Goal: Task Accomplishment & Management: Use online tool/utility

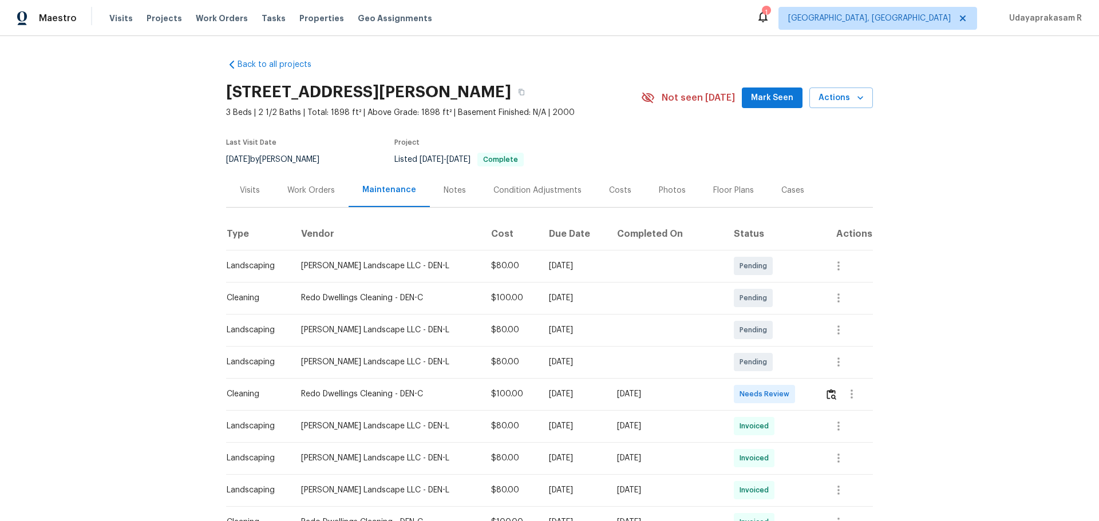
scroll to position [57, 0]
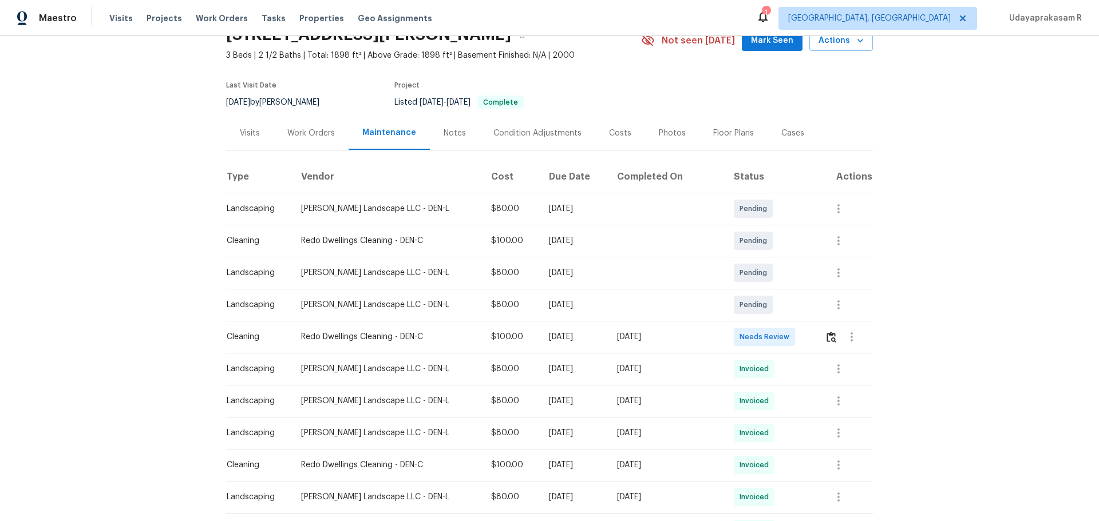
click at [821, 335] on td at bounding box center [844, 337] width 57 height 32
click at [830, 339] on img "button" at bounding box center [832, 337] width 10 height 11
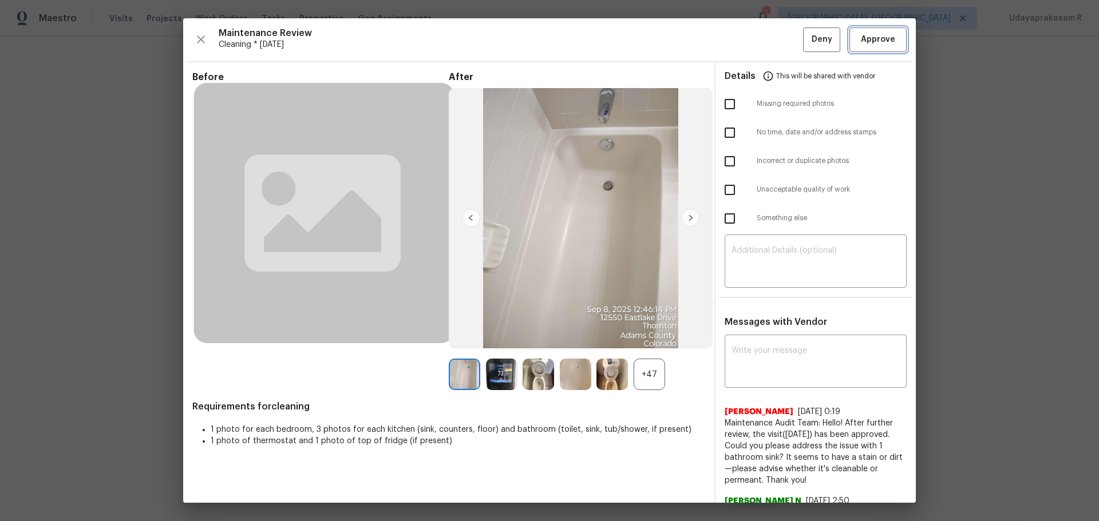
click at [874, 43] on span "Approve" at bounding box center [878, 40] width 34 height 14
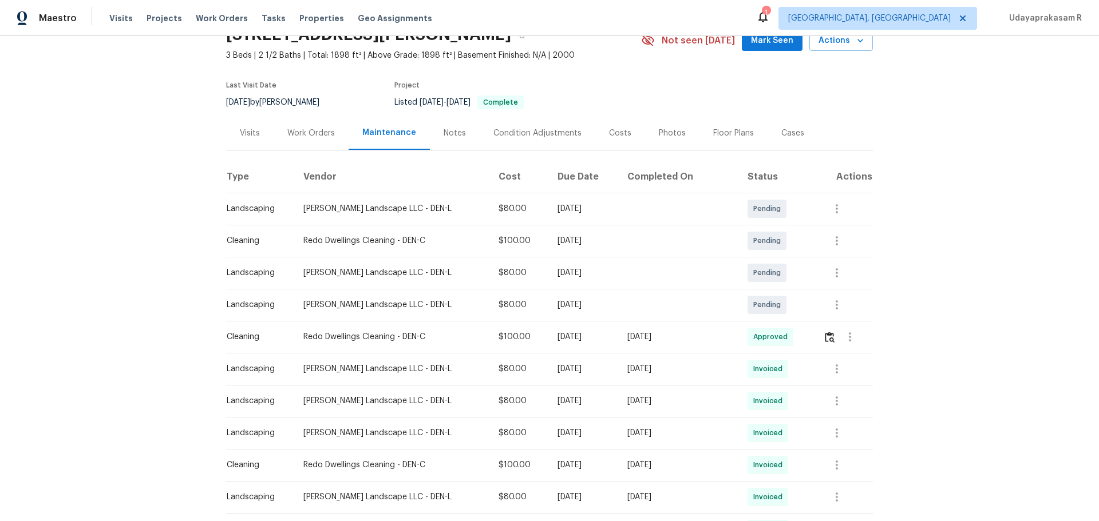
click at [935, 282] on div "Back to all projects 12550 Eastlake Dr, Thornton, CO 80241 3 Beds | 2 1/2 Baths…" at bounding box center [549, 278] width 1099 height 485
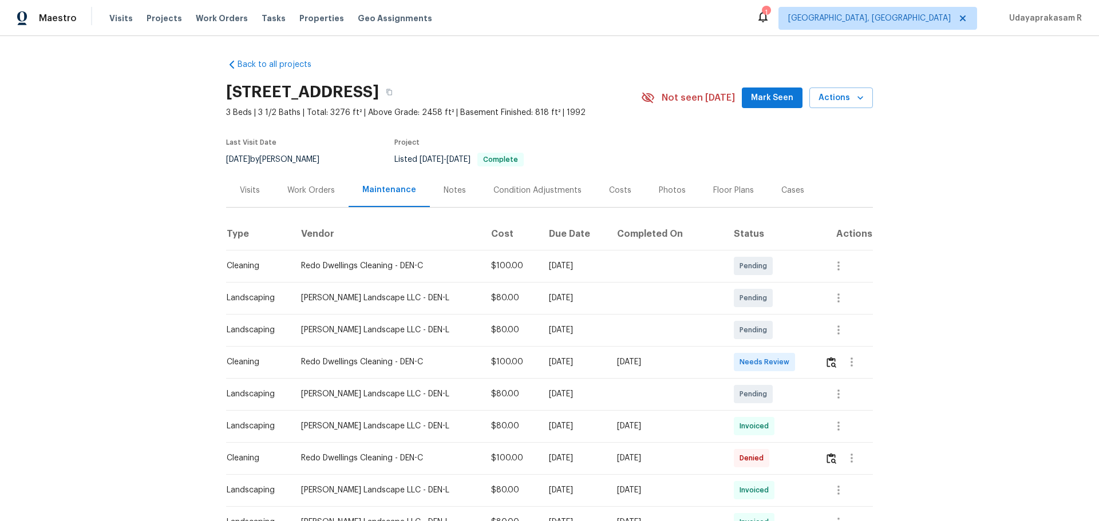
scroll to position [172, 0]
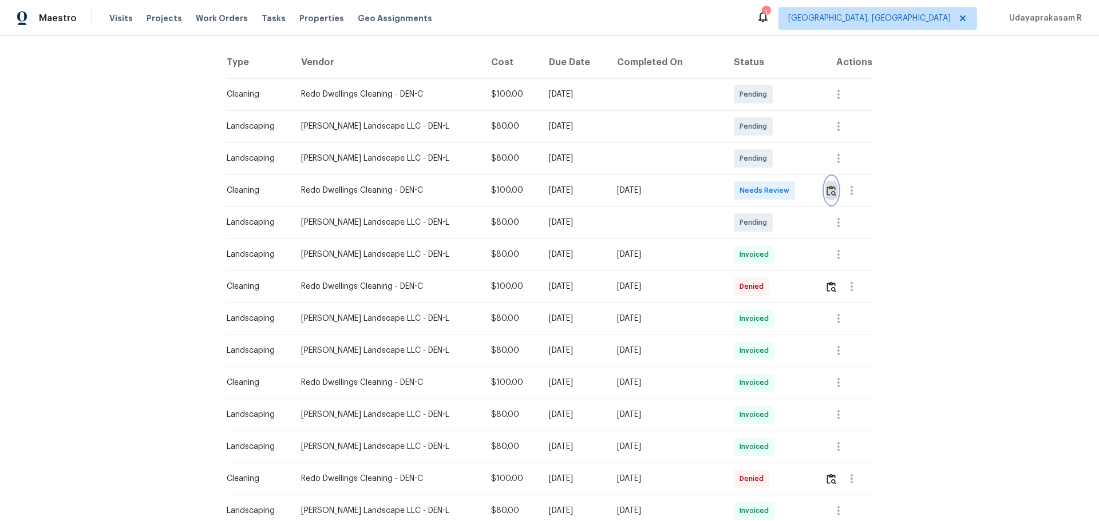
click at [827, 193] on img "button" at bounding box center [832, 190] width 10 height 11
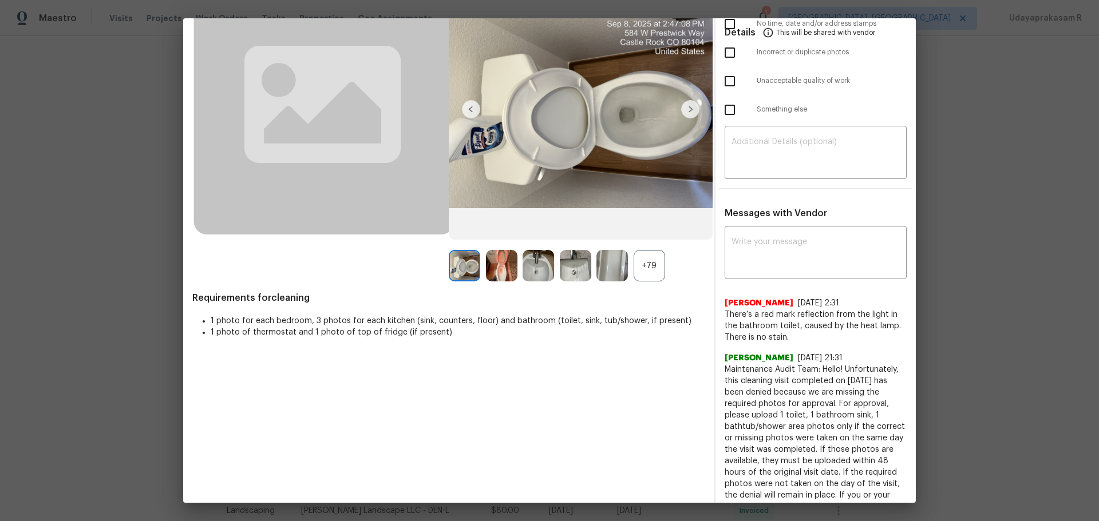
scroll to position [0, 0]
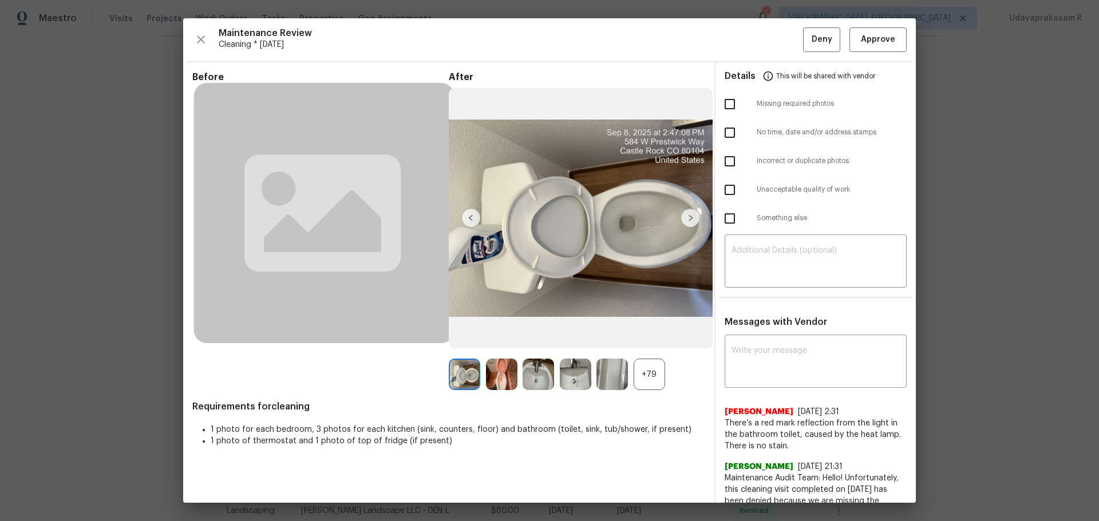
click at [686, 218] on img at bounding box center [690, 218] width 18 height 18
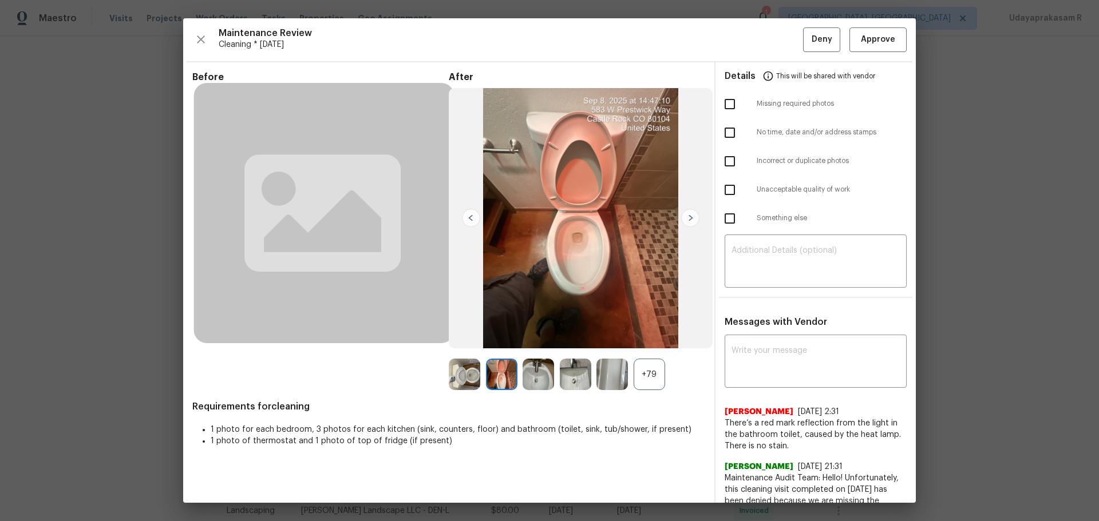
click at [686, 218] on img at bounding box center [690, 218] width 18 height 18
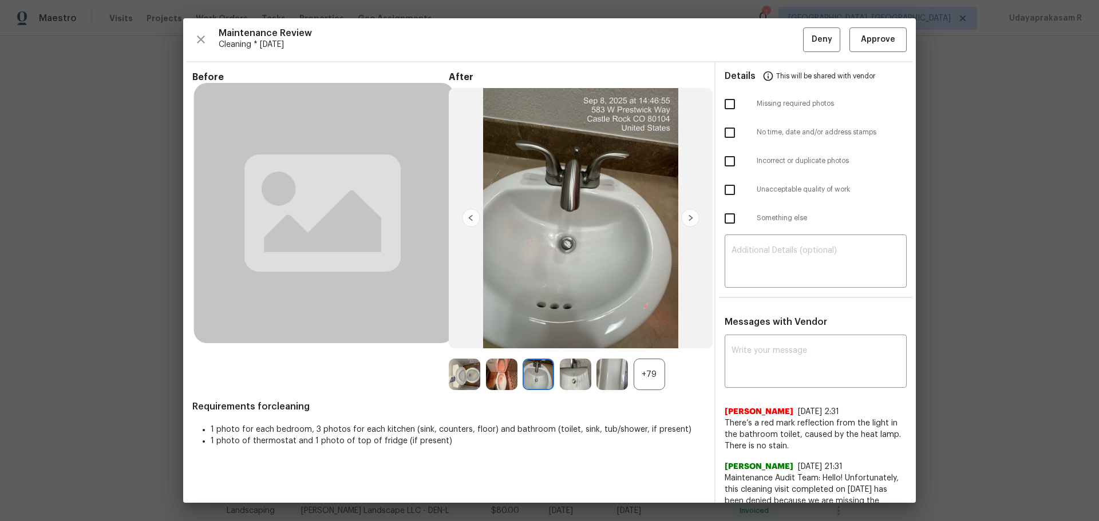
click at [686, 218] on img at bounding box center [690, 218] width 18 height 18
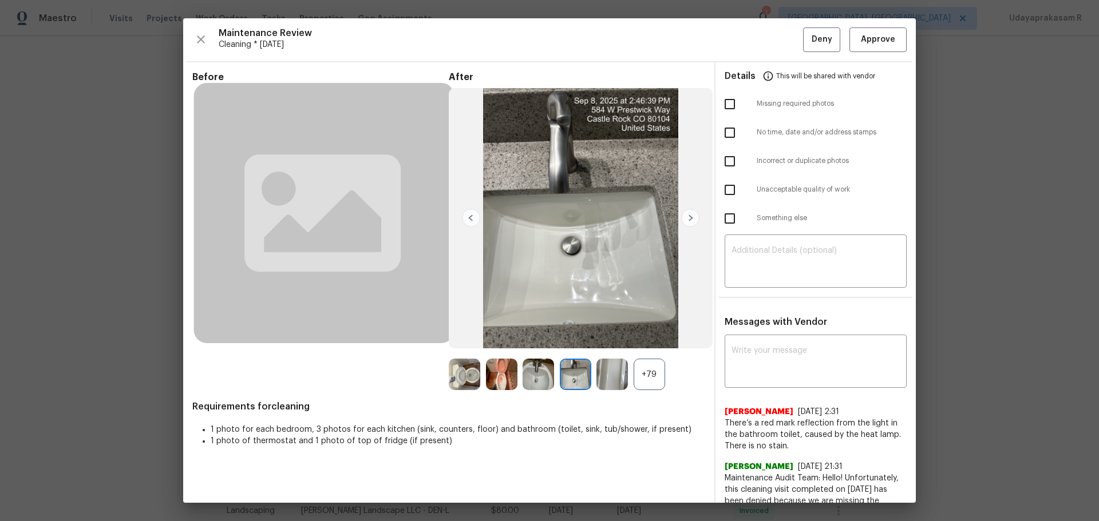
click at [659, 368] on div "+79" at bounding box center [649, 374] width 31 height 31
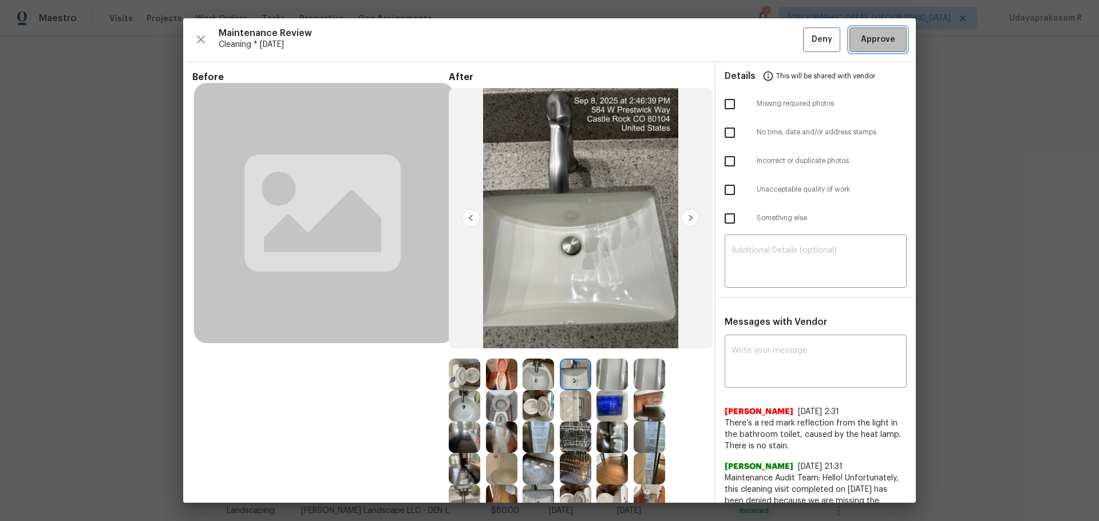
click at [868, 45] on span "Approve" at bounding box center [878, 40] width 34 height 14
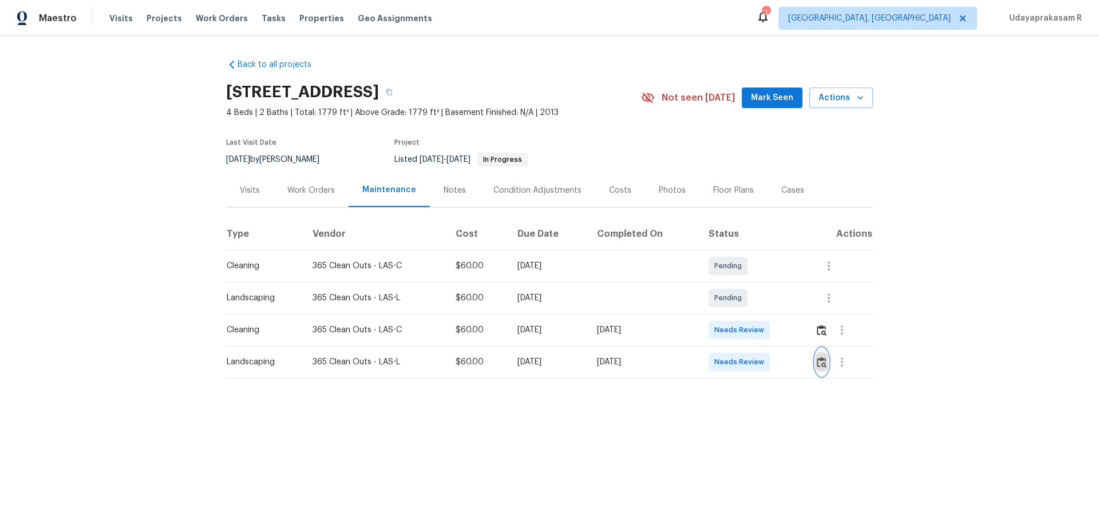
click at [781, 342] on img "button" at bounding box center [822, 362] width 10 height 11
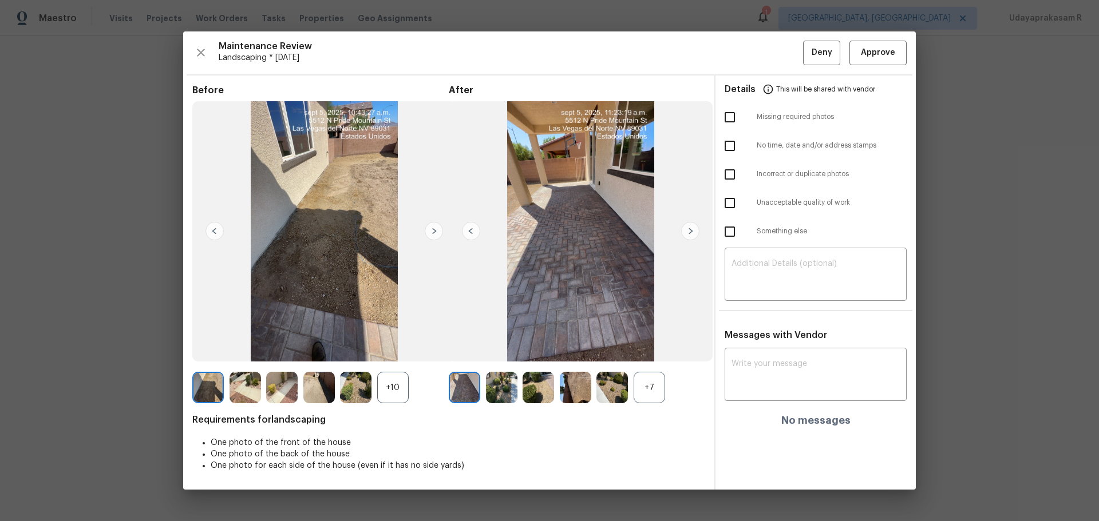
click at [653, 342] on div "+7" at bounding box center [649, 387] width 31 height 31
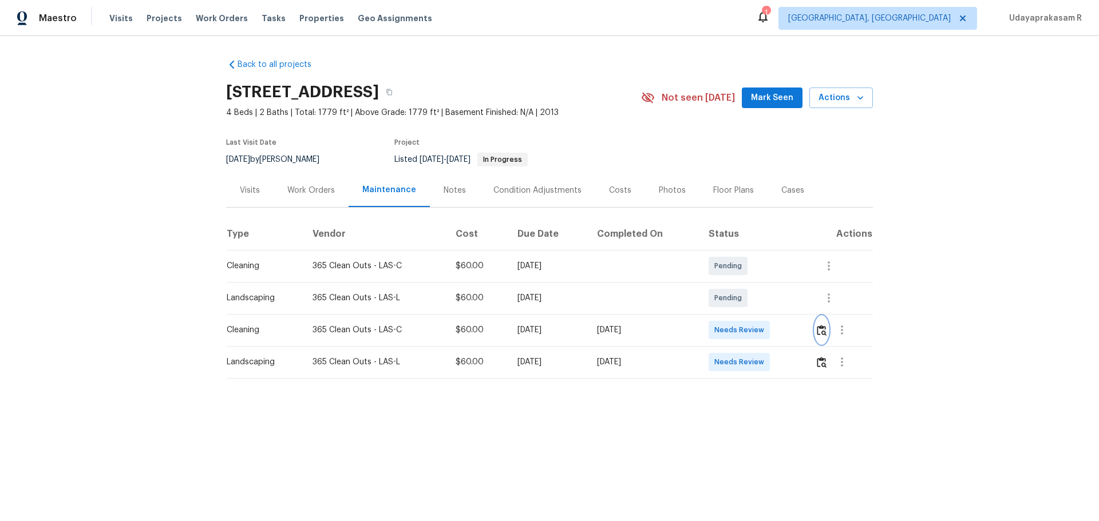
click at [781, 332] on img "button" at bounding box center [822, 330] width 10 height 11
click at [781, 335] on img "button" at bounding box center [822, 330] width 10 height 11
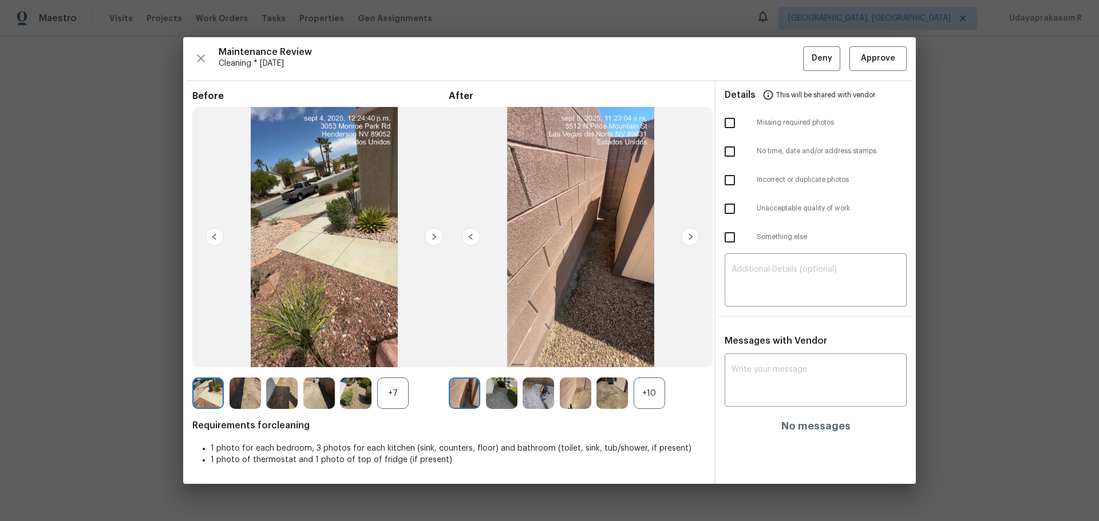
click at [728, 177] on input "checkbox" at bounding box center [730, 180] width 24 height 24
checkbox input "true"
click at [754, 283] on textarea at bounding box center [816, 282] width 168 height 32
paste textarea "Maintenance Audit Team: Hello! Unfortunately this cleaning visit completed on 0…"
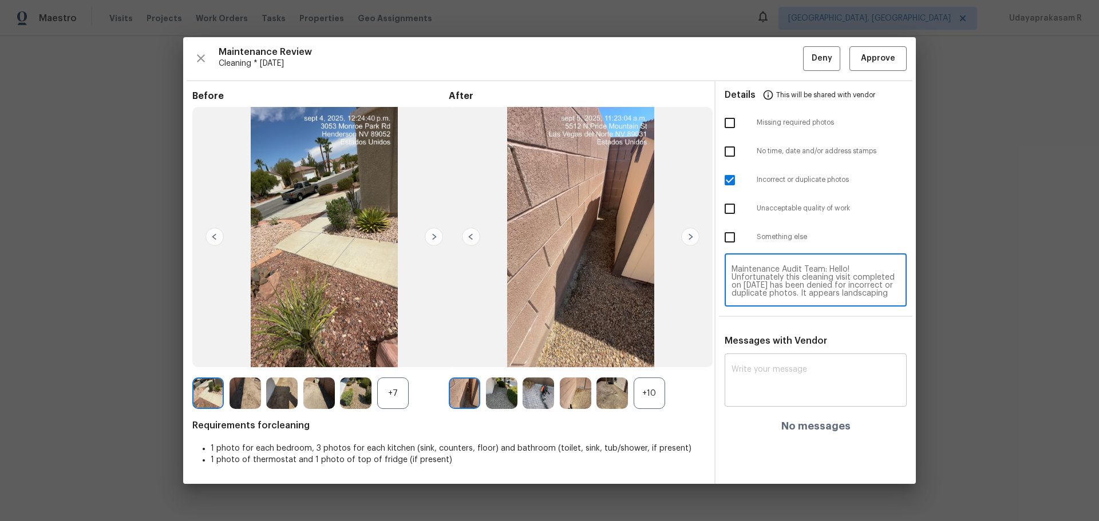
type textarea "Maintenance Audit Team: Hello! Unfortunately this cleaning visit completed on 0…"
click at [781, 342] on textarea at bounding box center [816, 382] width 168 height 32
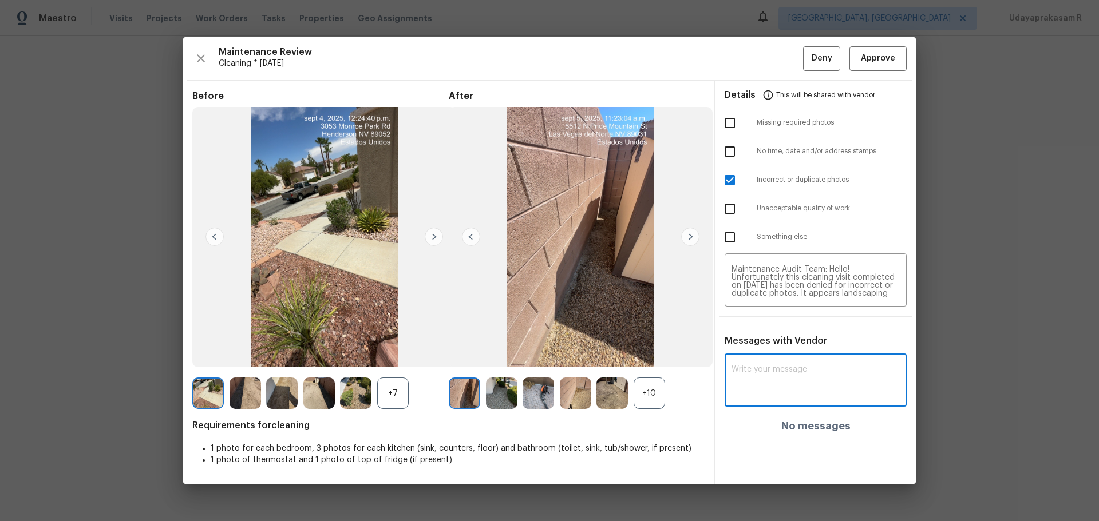
paste textarea "Maintenance Audit Team: Hello! Unfortunately this cleaning visit completed on 0…"
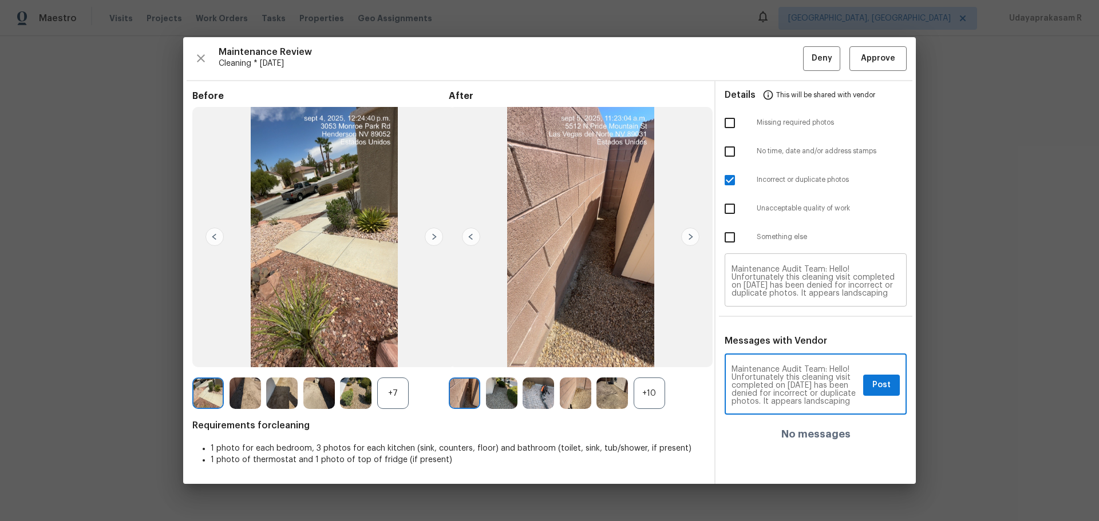
type textarea "Maintenance Audit Team: Hello! Unfortunately this cleaning visit completed on 0…"
click at [781, 342] on span "Post" at bounding box center [881, 385] width 18 height 14
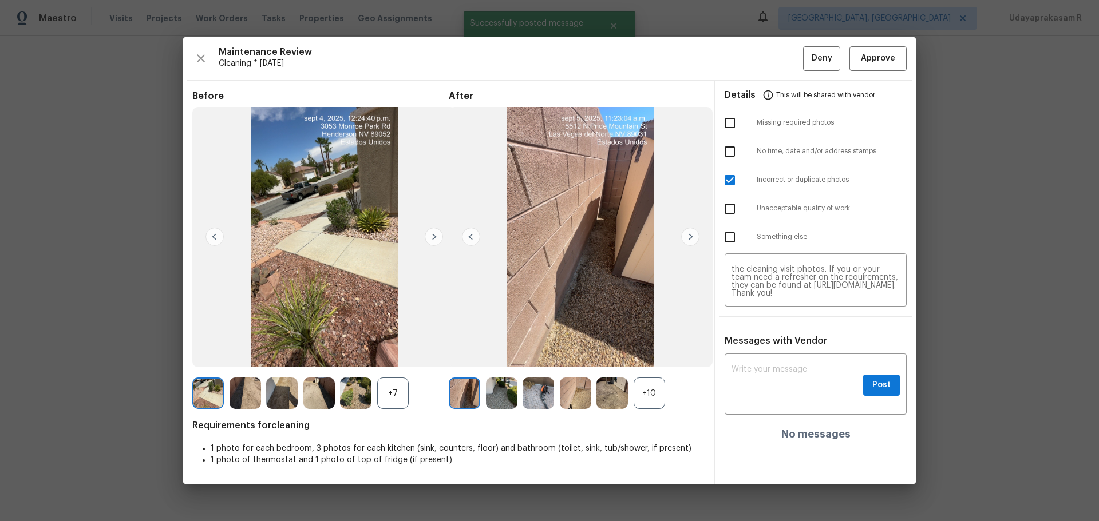
scroll to position [0, 0]
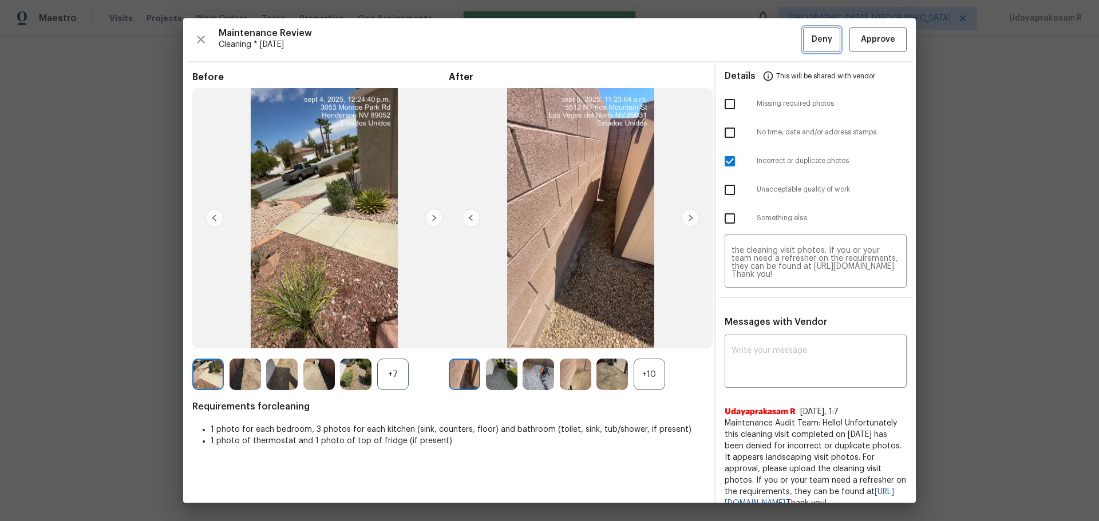
click at [781, 49] on button "Deny" at bounding box center [821, 39] width 37 height 25
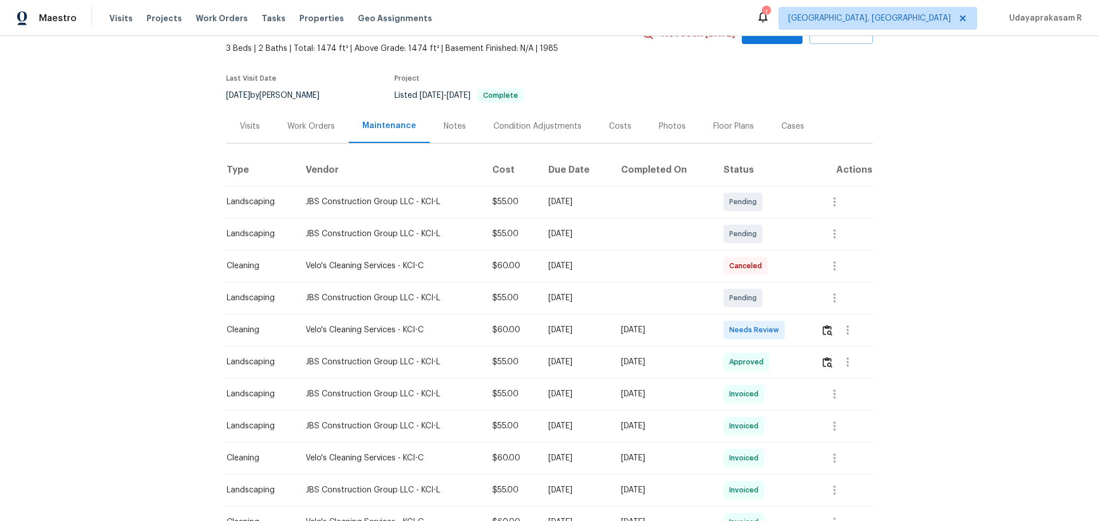
scroll to position [172, 0]
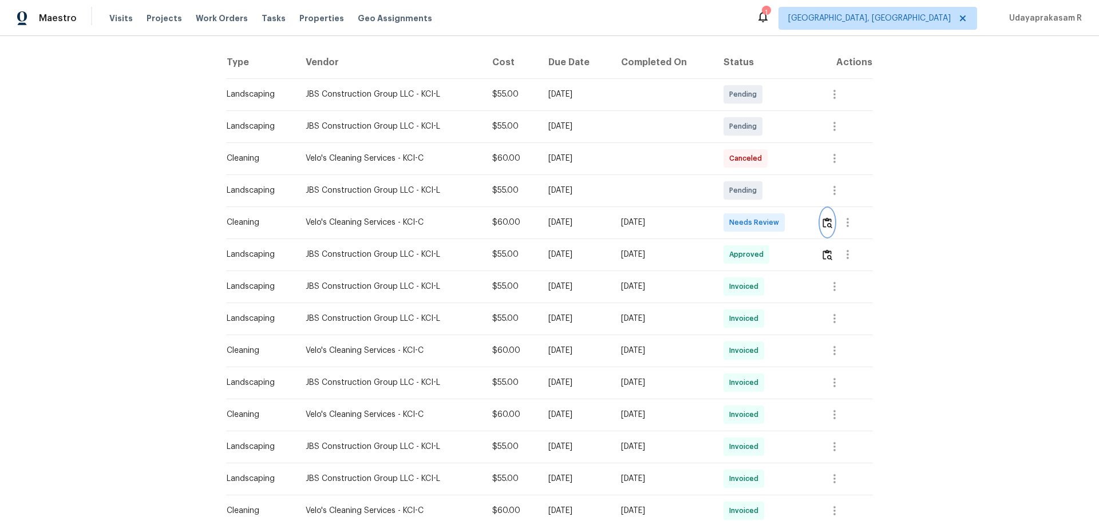
click at [781, 222] on img "button" at bounding box center [828, 223] width 10 height 11
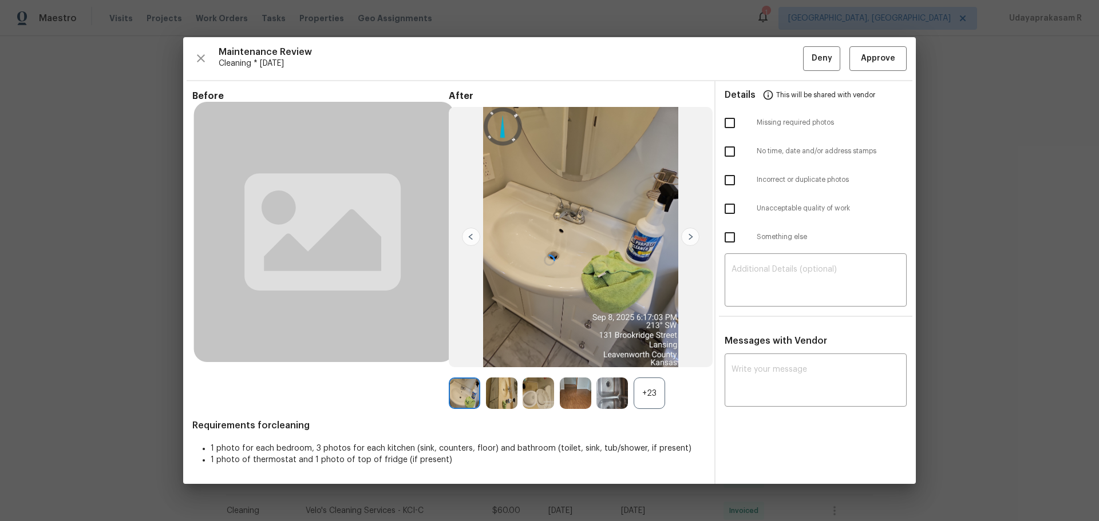
click at [781, 59] on div "Maintenance Review Cleaning * Tue, Sep 02 Deny Approve Before After +23 Require…" at bounding box center [549, 260] width 733 height 447
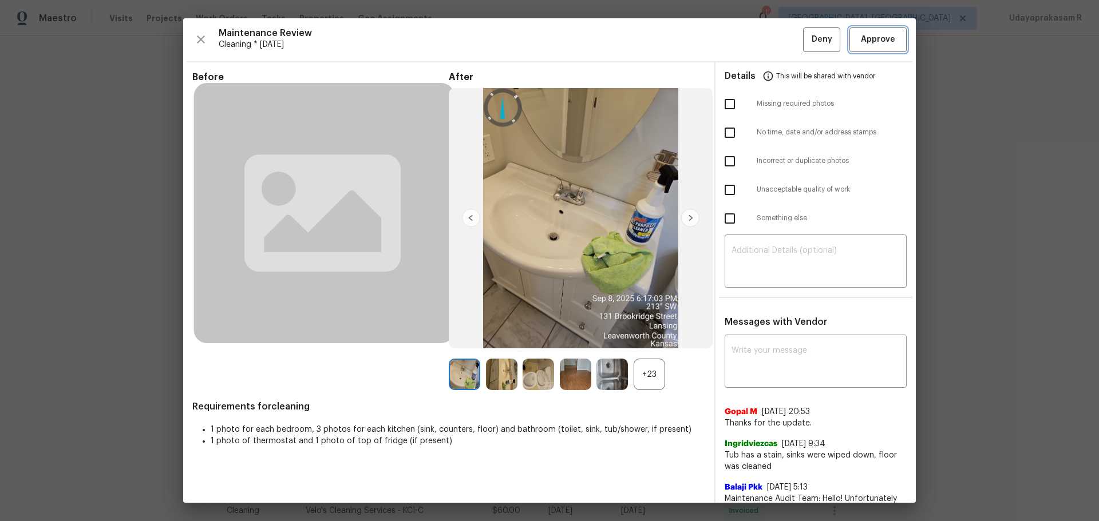
click at [781, 35] on span "Approve" at bounding box center [878, 40] width 34 height 14
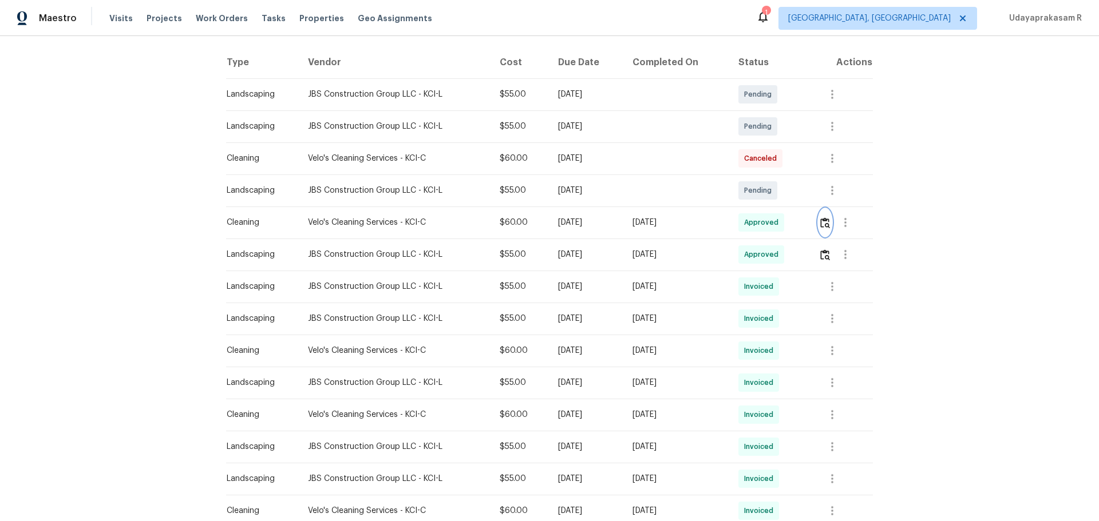
scroll to position [0, 0]
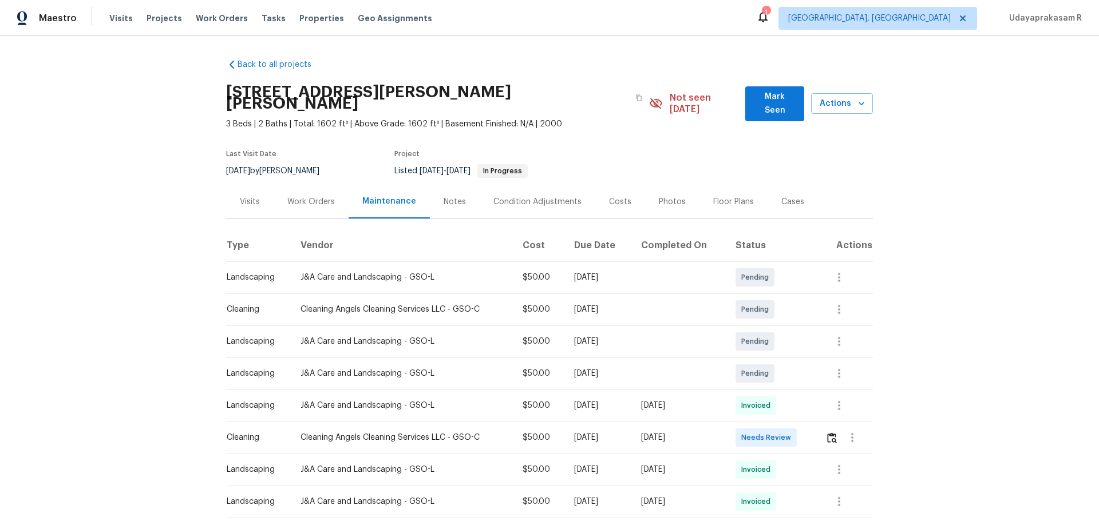
scroll to position [95, 0]
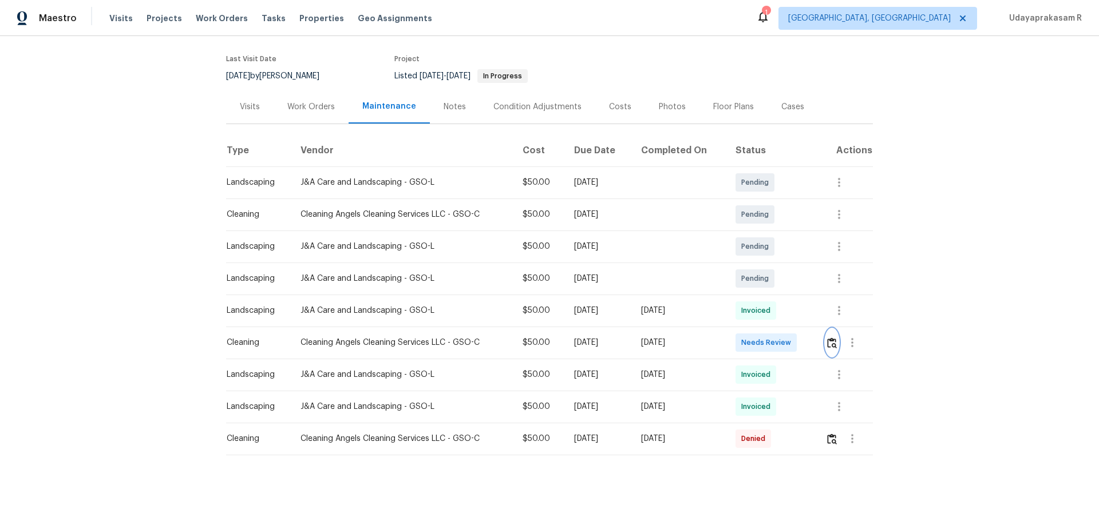
click at [781, 338] on img "button" at bounding box center [832, 343] width 10 height 11
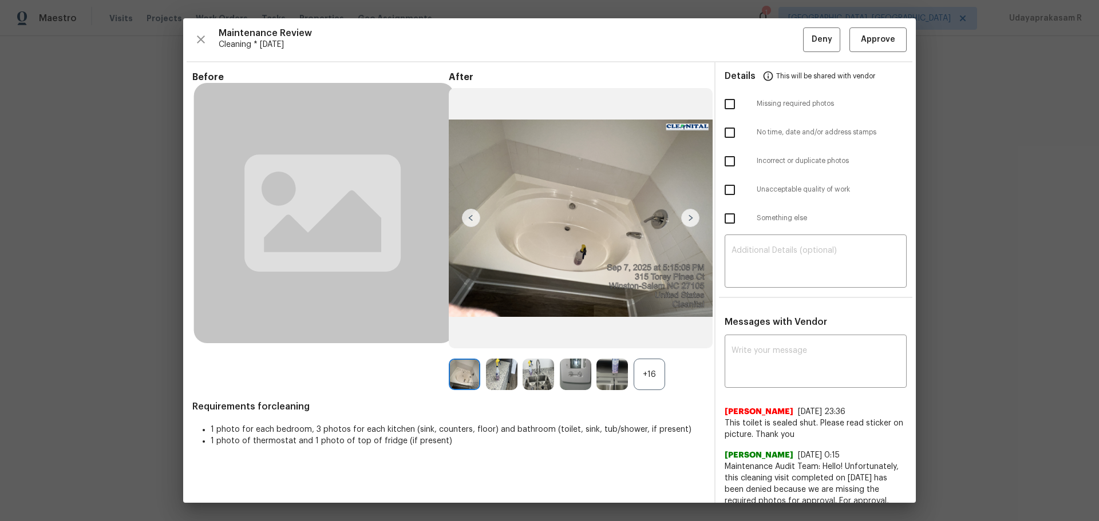
click at [682, 222] on img at bounding box center [690, 218] width 18 height 18
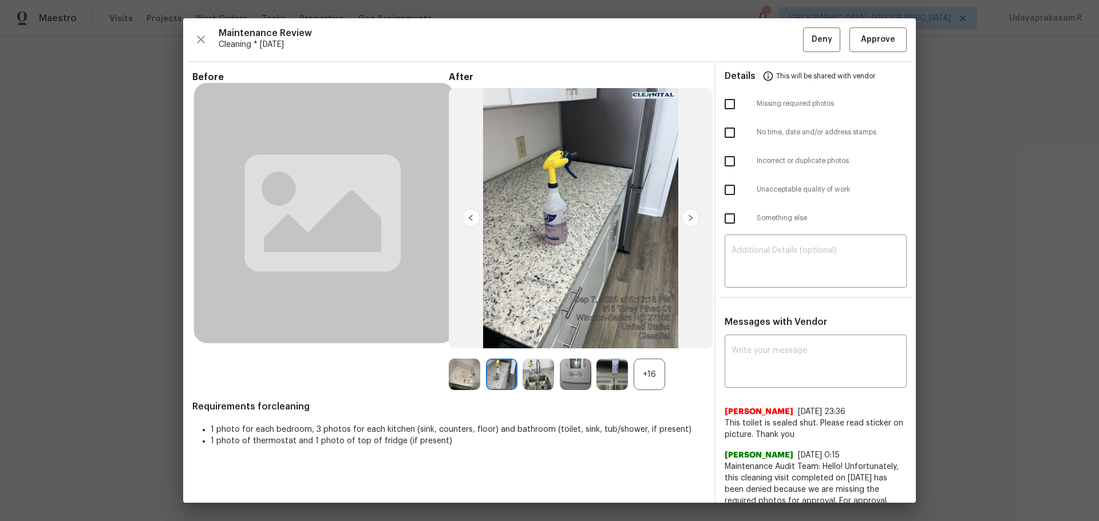
click at [682, 222] on img at bounding box center [690, 218] width 18 height 18
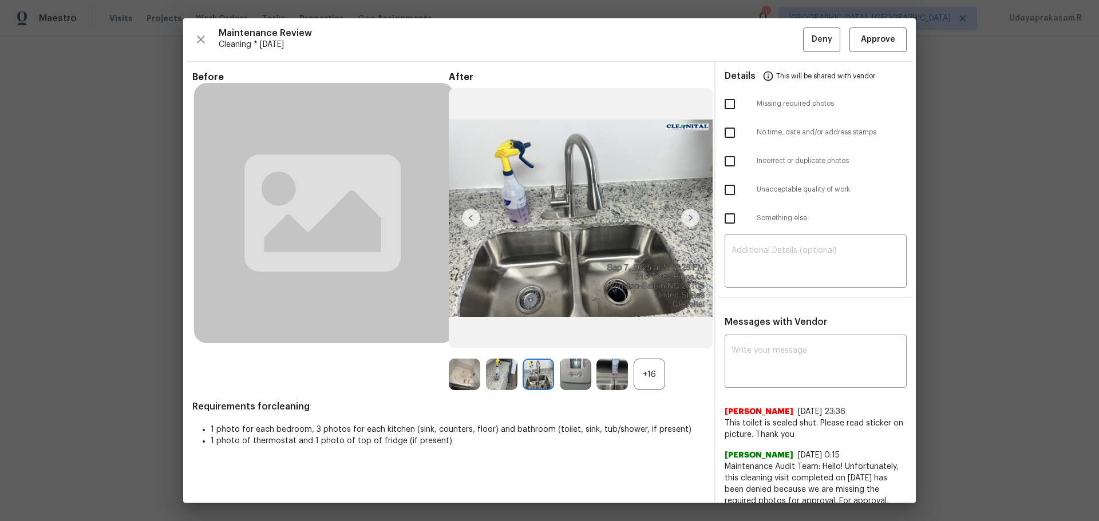
click at [682, 222] on img at bounding box center [690, 218] width 18 height 18
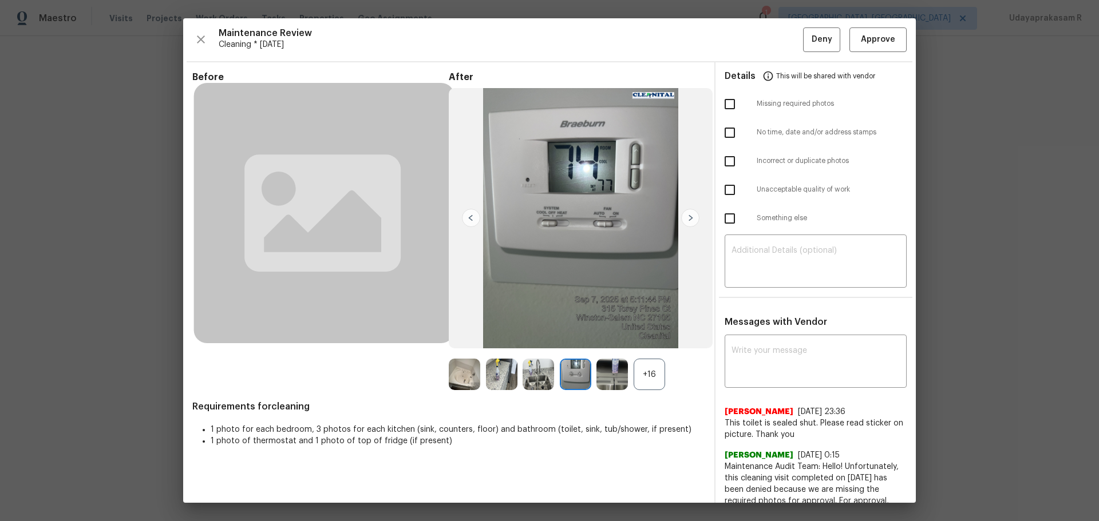
click at [682, 222] on img at bounding box center [690, 218] width 18 height 18
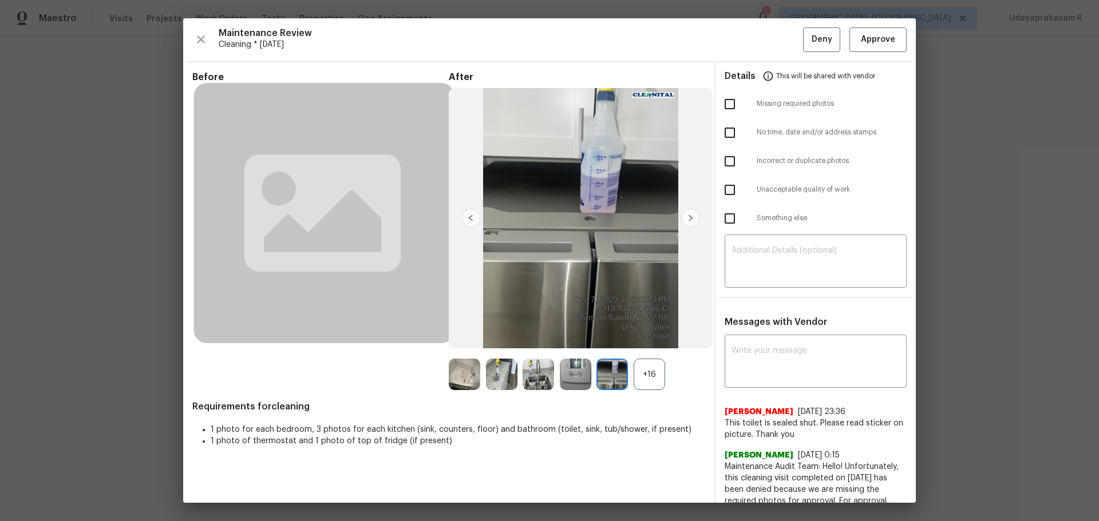
click at [682, 222] on img at bounding box center [690, 218] width 18 height 18
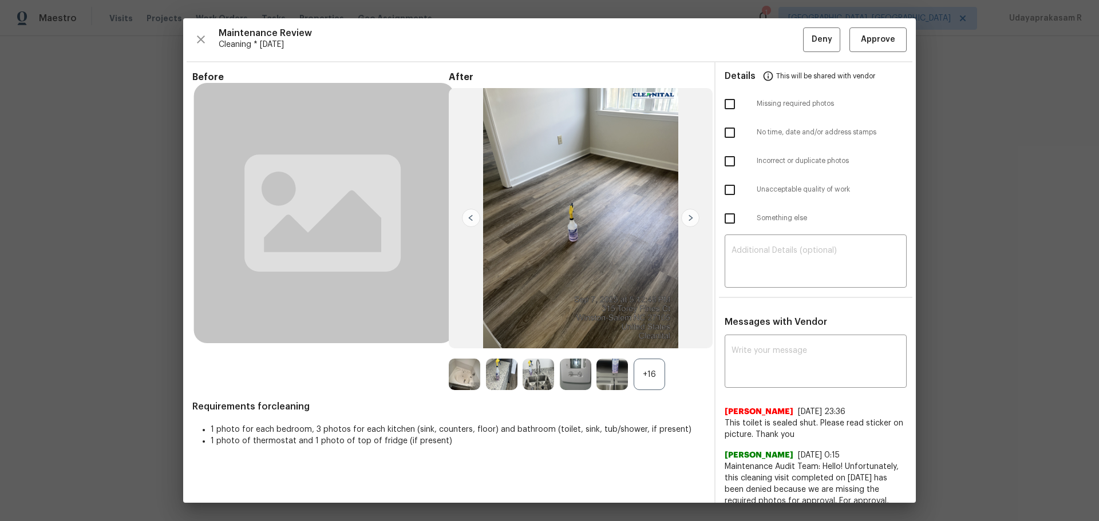
click at [682, 222] on img at bounding box center [690, 218] width 18 height 18
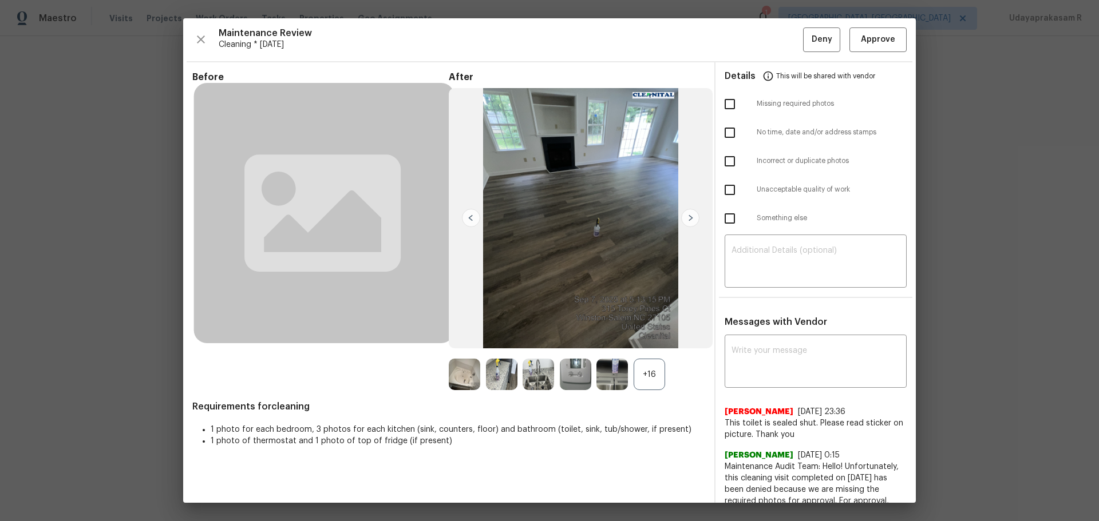
click at [656, 342] on div "+16" at bounding box center [649, 374] width 31 height 31
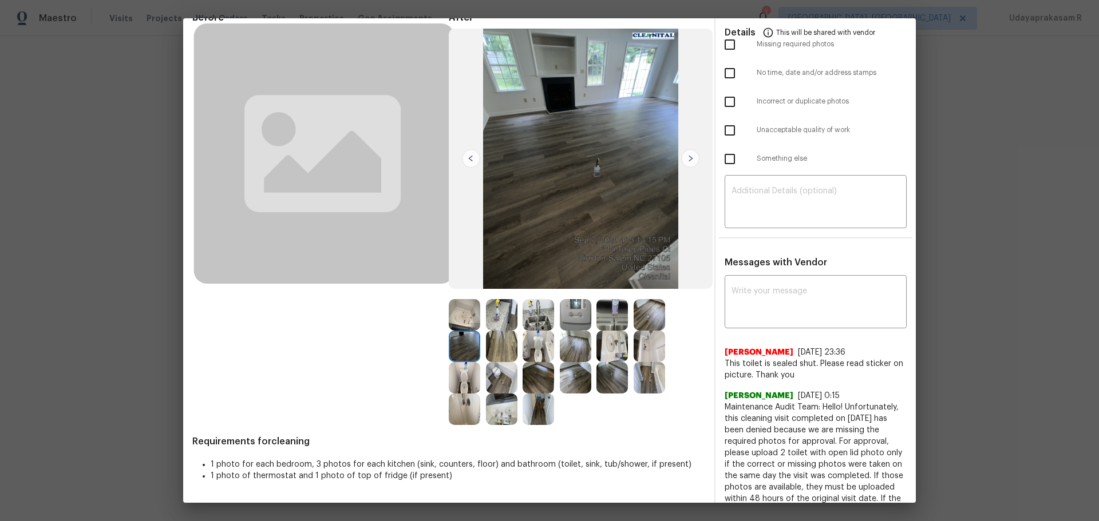
scroll to position [57, 0]
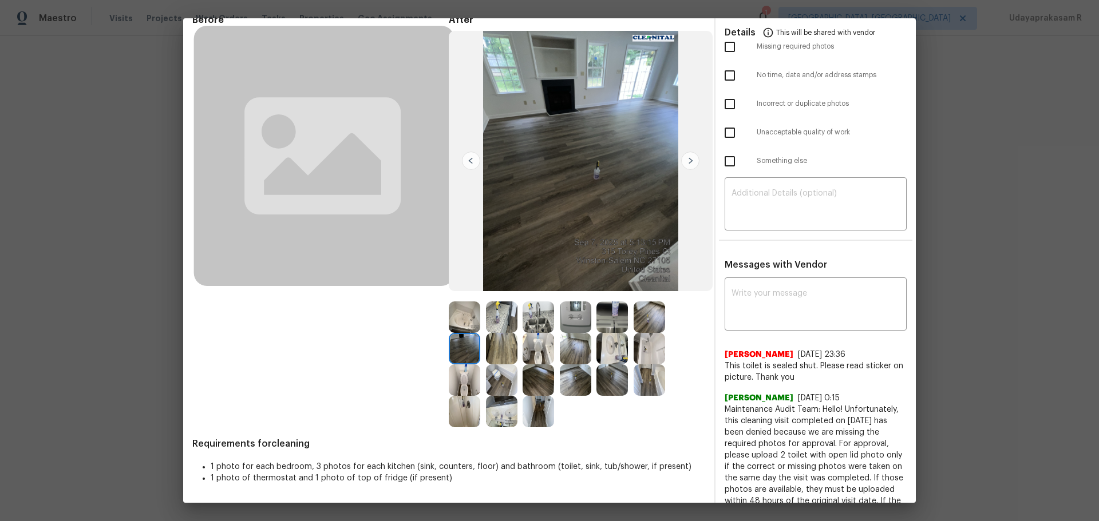
click at [683, 164] on img at bounding box center [690, 161] width 18 height 18
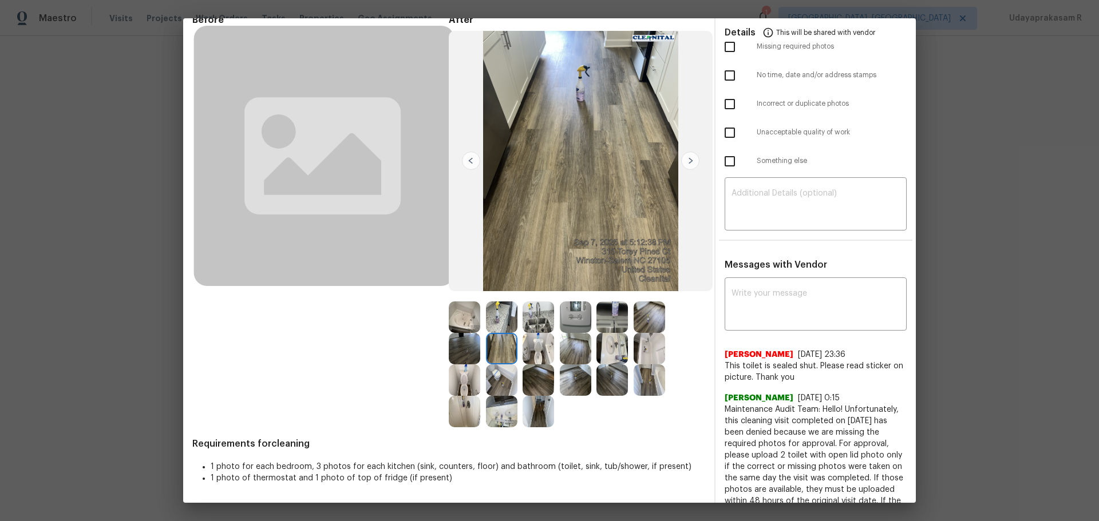
click at [683, 164] on img at bounding box center [690, 161] width 18 height 18
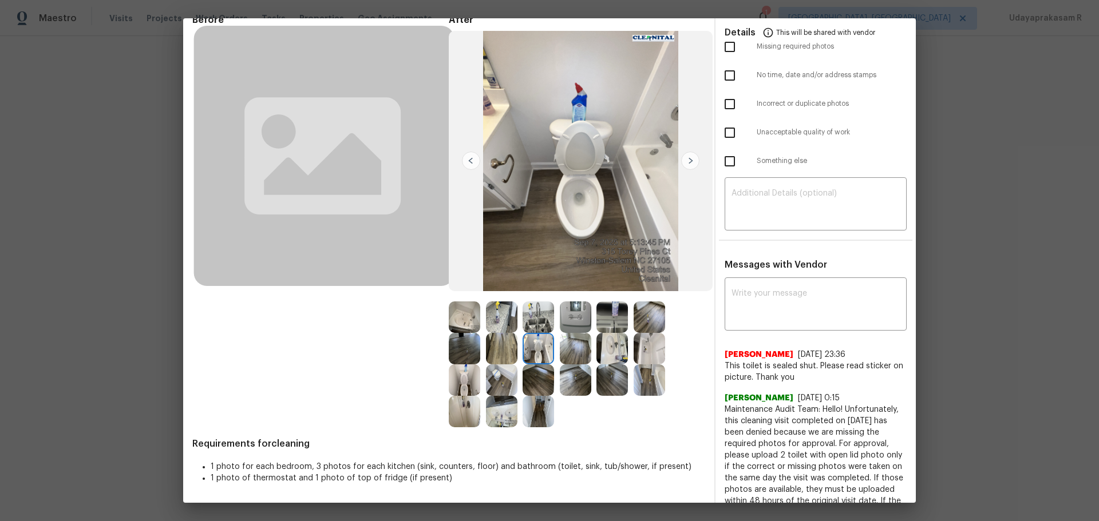
click at [683, 164] on img at bounding box center [690, 161] width 18 height 18
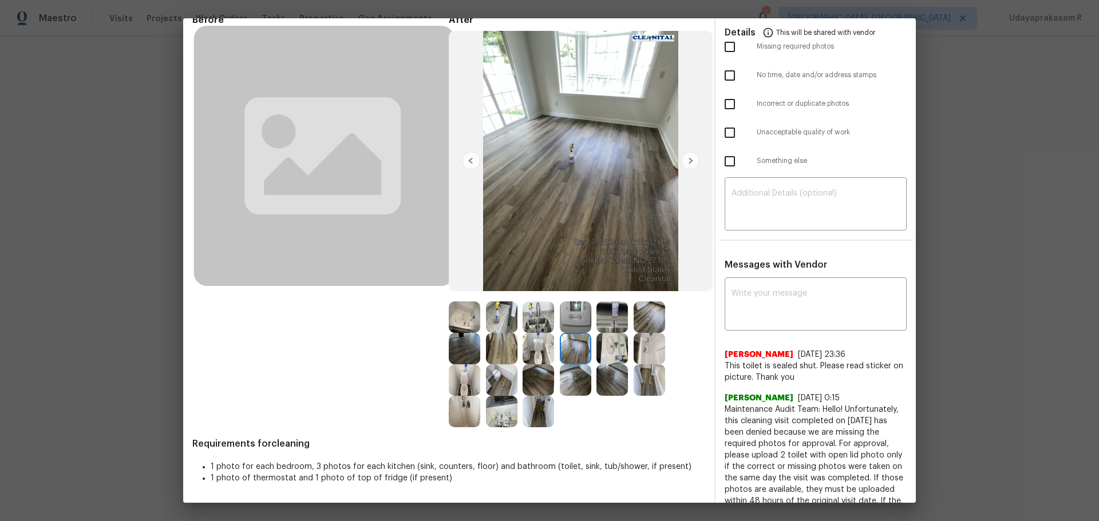
click at [683, 164] on img at bounding box center [690, 161] width 18 height 18
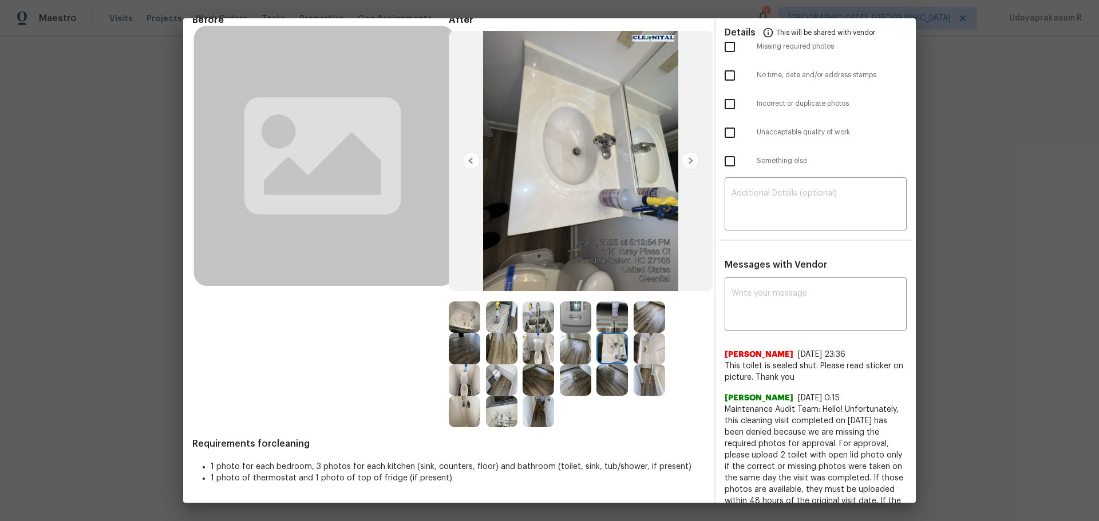
click at [683, 164] on img at bounding box center [690, 161] width 18 height 18
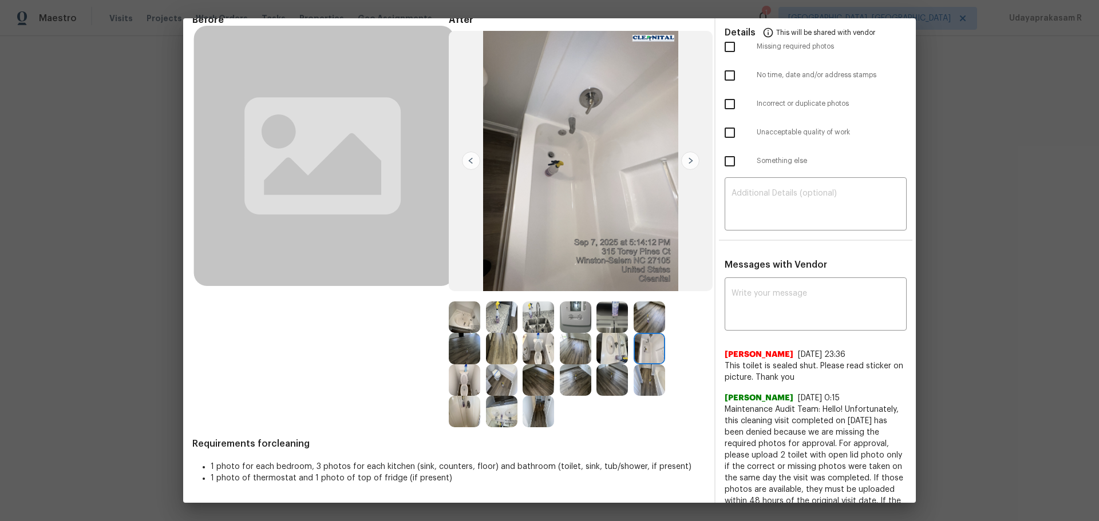
click at [683, 164] on img at bounding box center [690, 161] width 18 height 18
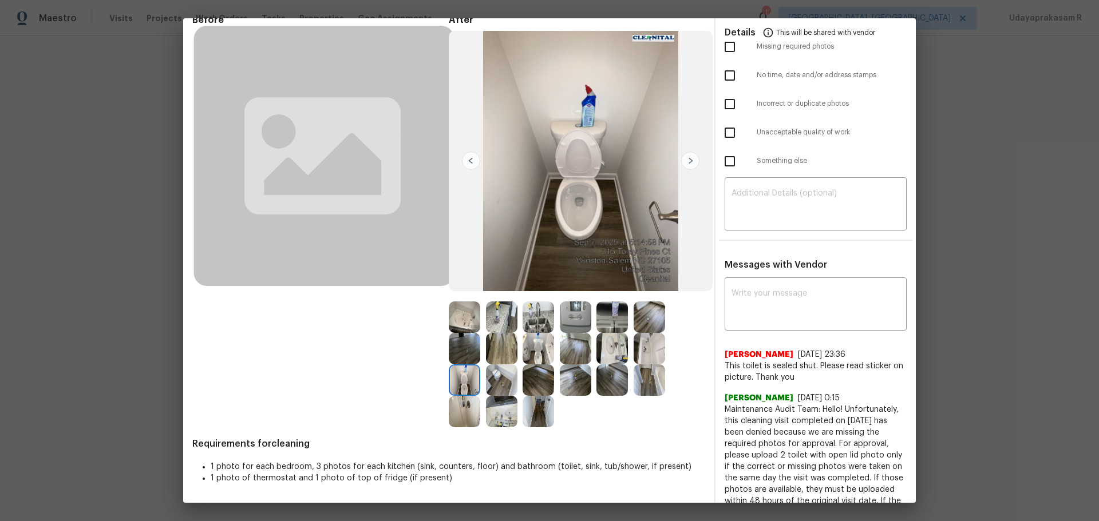
click at [683, 164] on img at bounding box center [690, 161] width 18 height 18
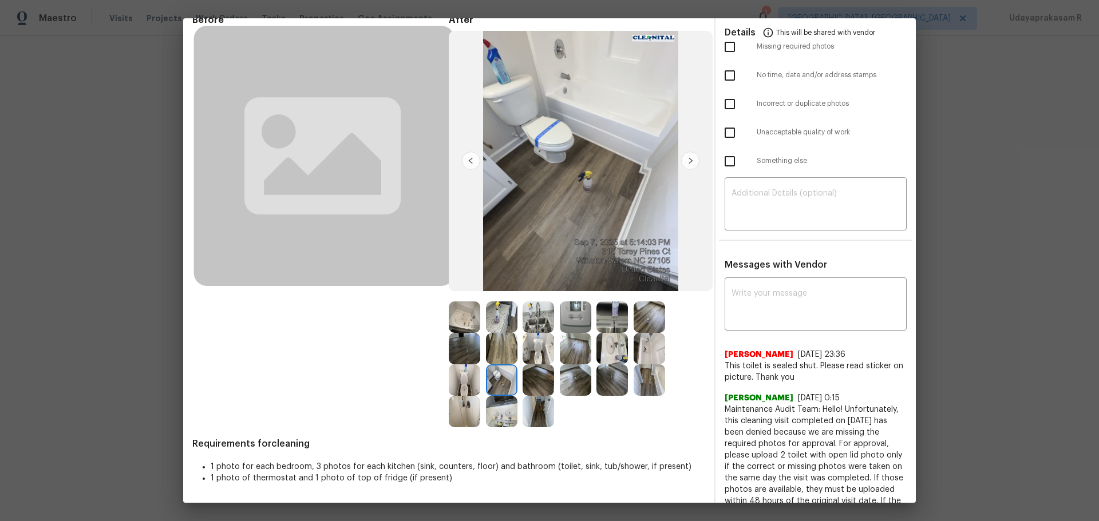
click at [683, 164] on img at bounding box center [690, 161] width 18 height 18
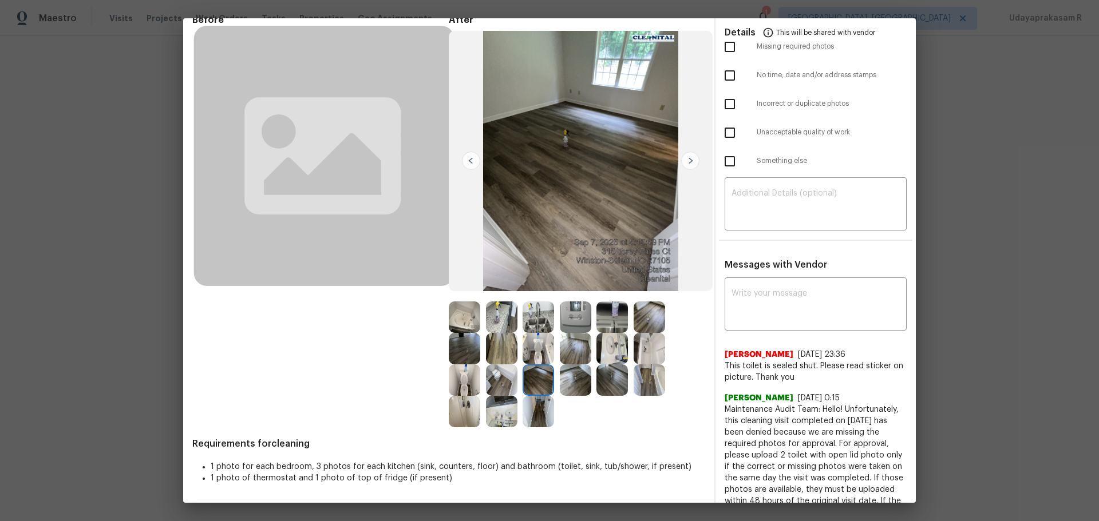
click at [683, 164] on img at bounding box center [690, 161] width 18 height 18
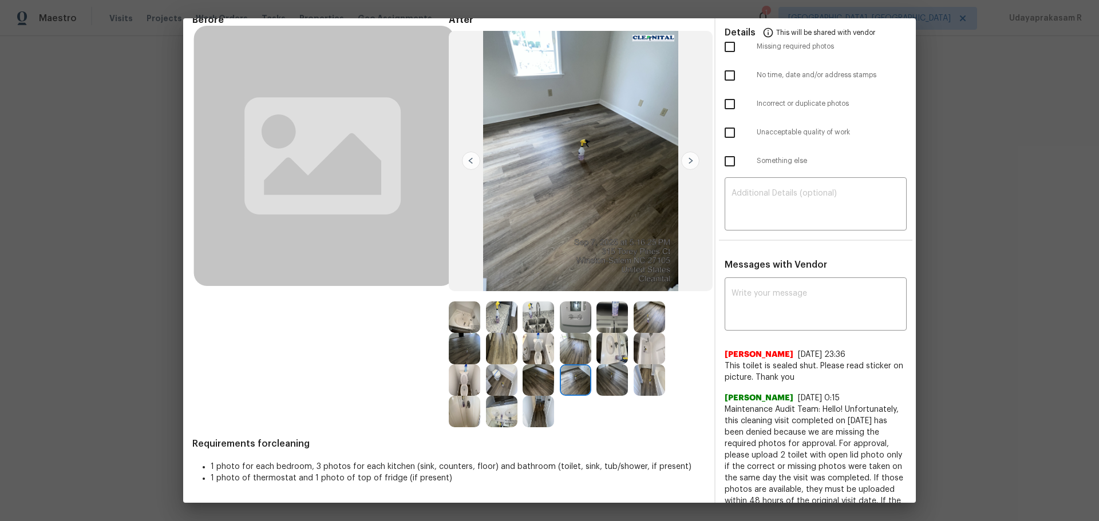
click at [683, 164] on img at bounding box center [690, 161] width 18 height 18
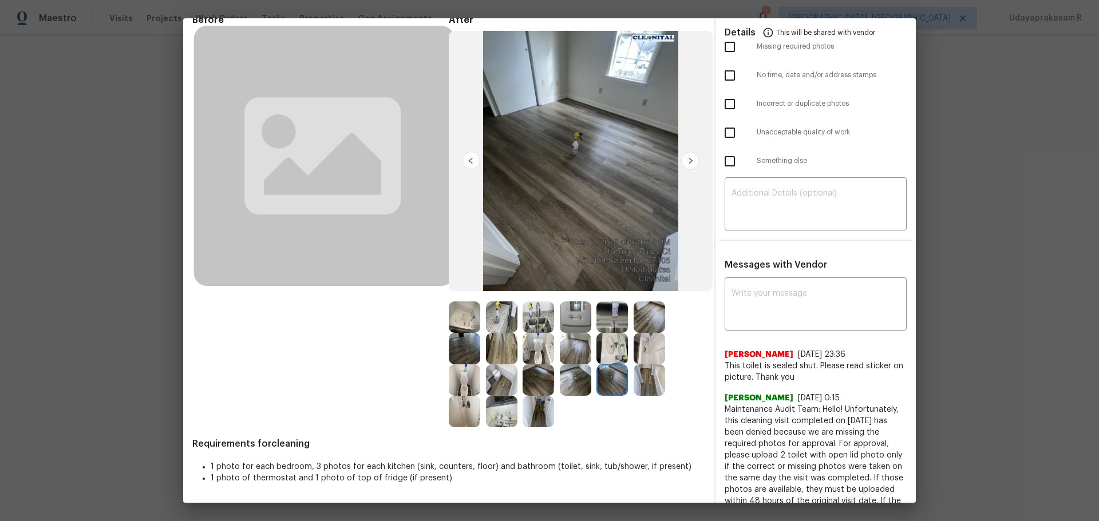
click at [683, 164] on img at bounding box center [690, 161] width 18 height 18
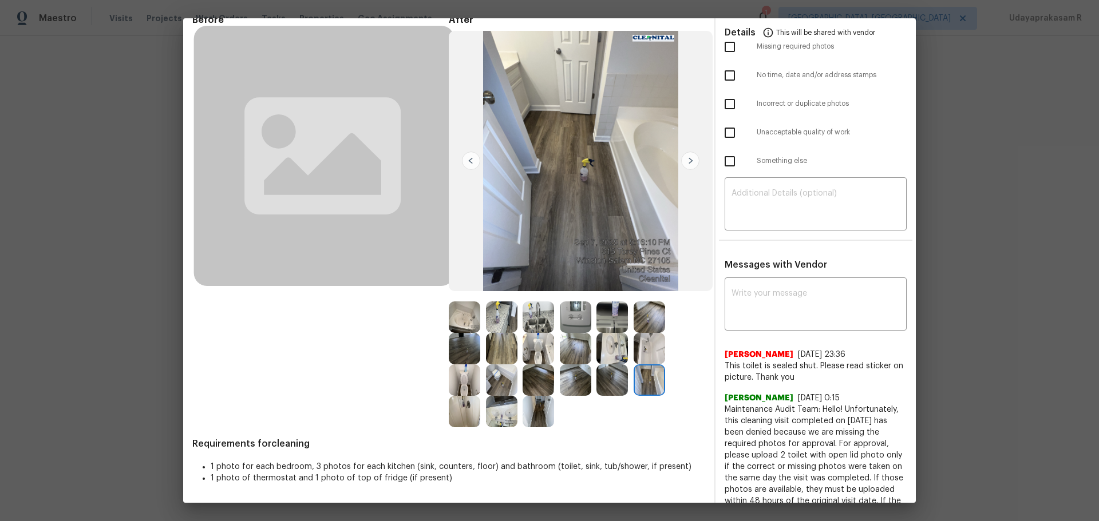
click at [683, 164] on img at bounding box center [690, 161] width 18 height 18
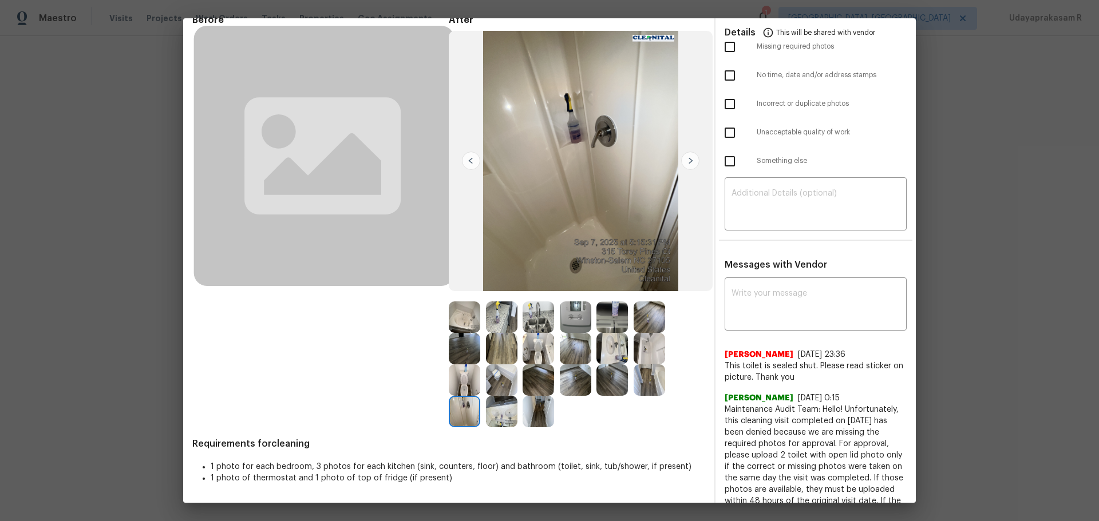
click at [683, 164] on img at bounding box center [690, 161] width 18 height 18
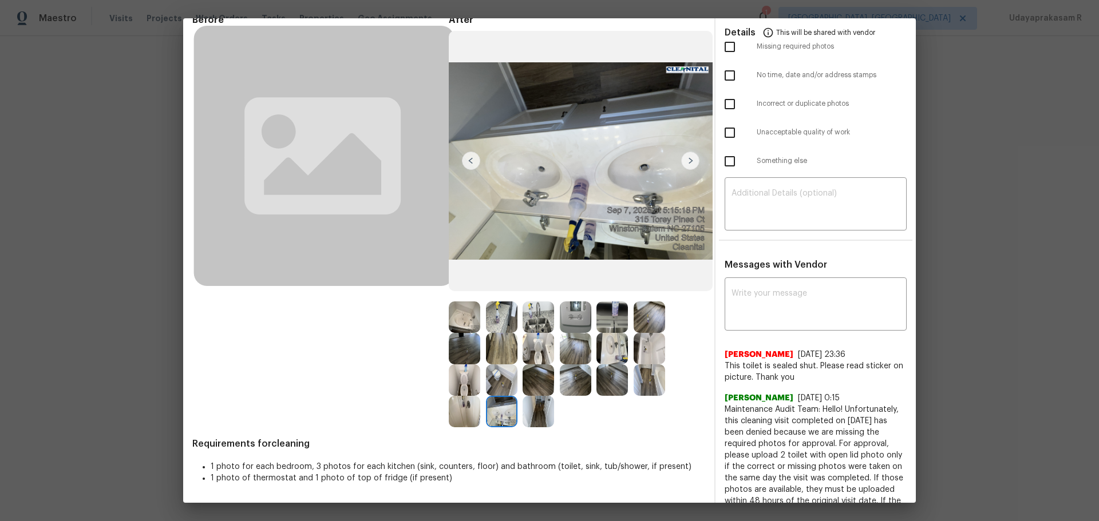
scroll to position [0, 0]
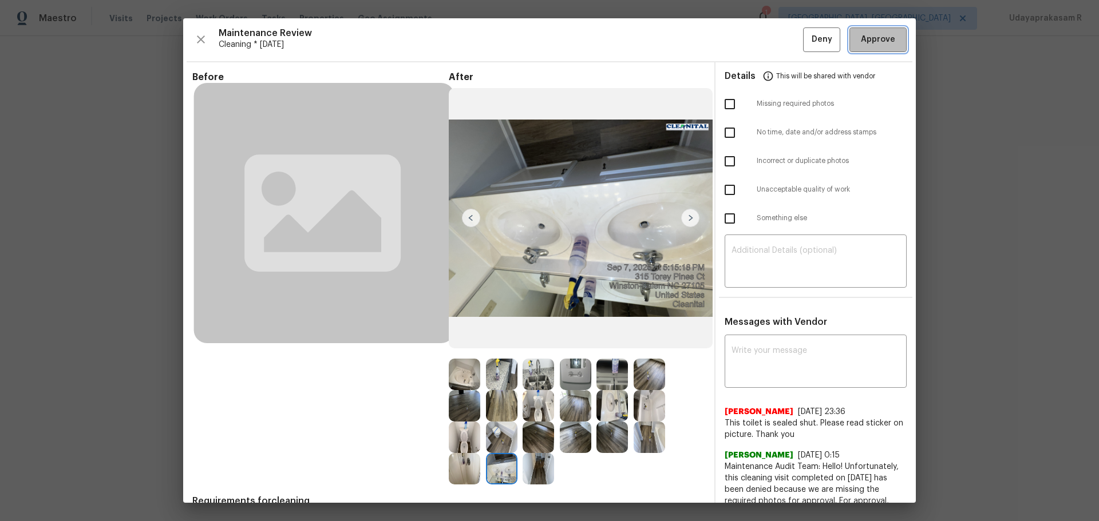
click at [781, 44] on span "Approve" at bounding box center [878, 40] width 34 height 14
